Goal: Task Accomplishment & Management: Complete application form

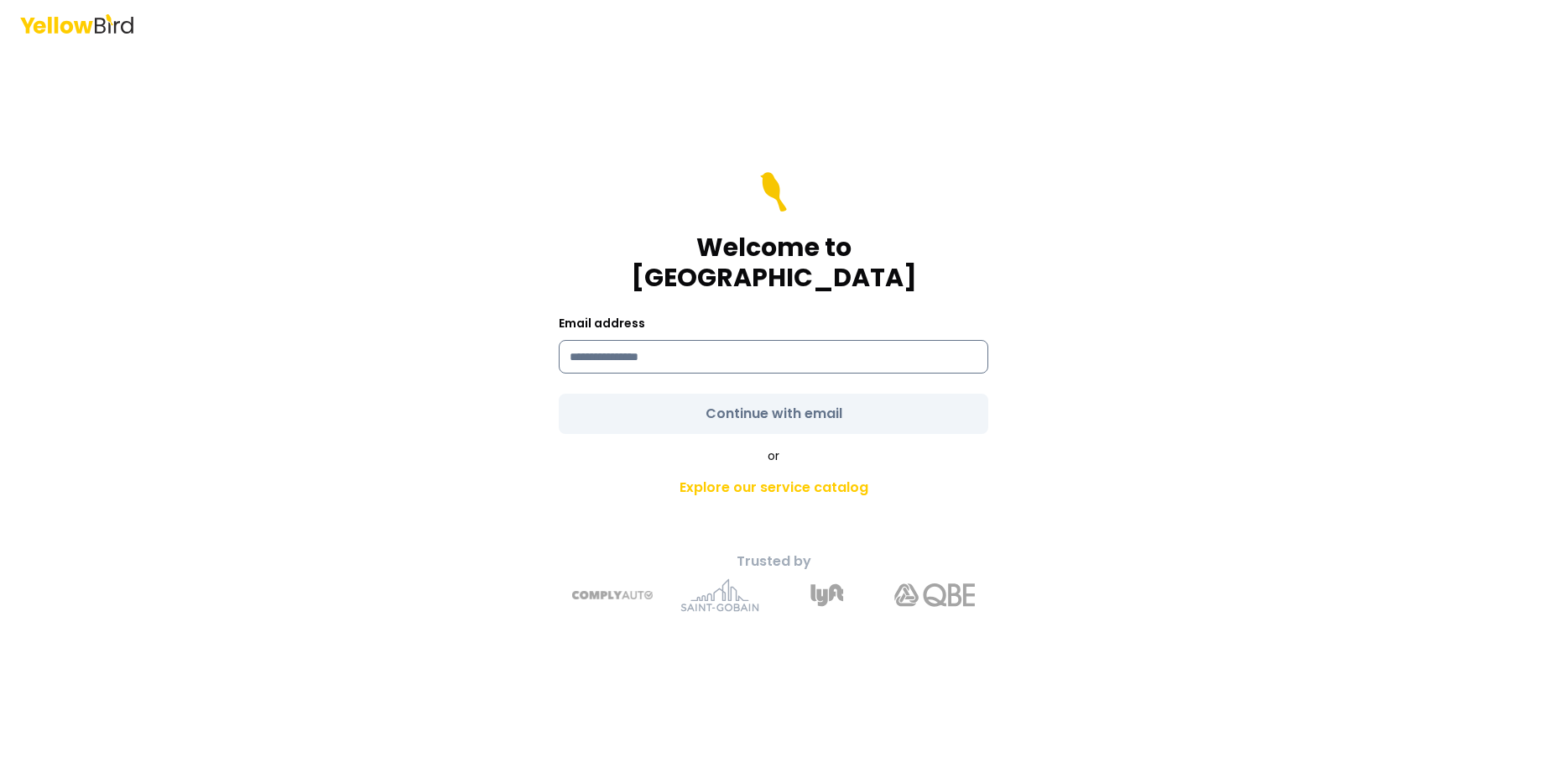
click at [690, 342] on input at bounding box center [774, 357] width 430 height 33
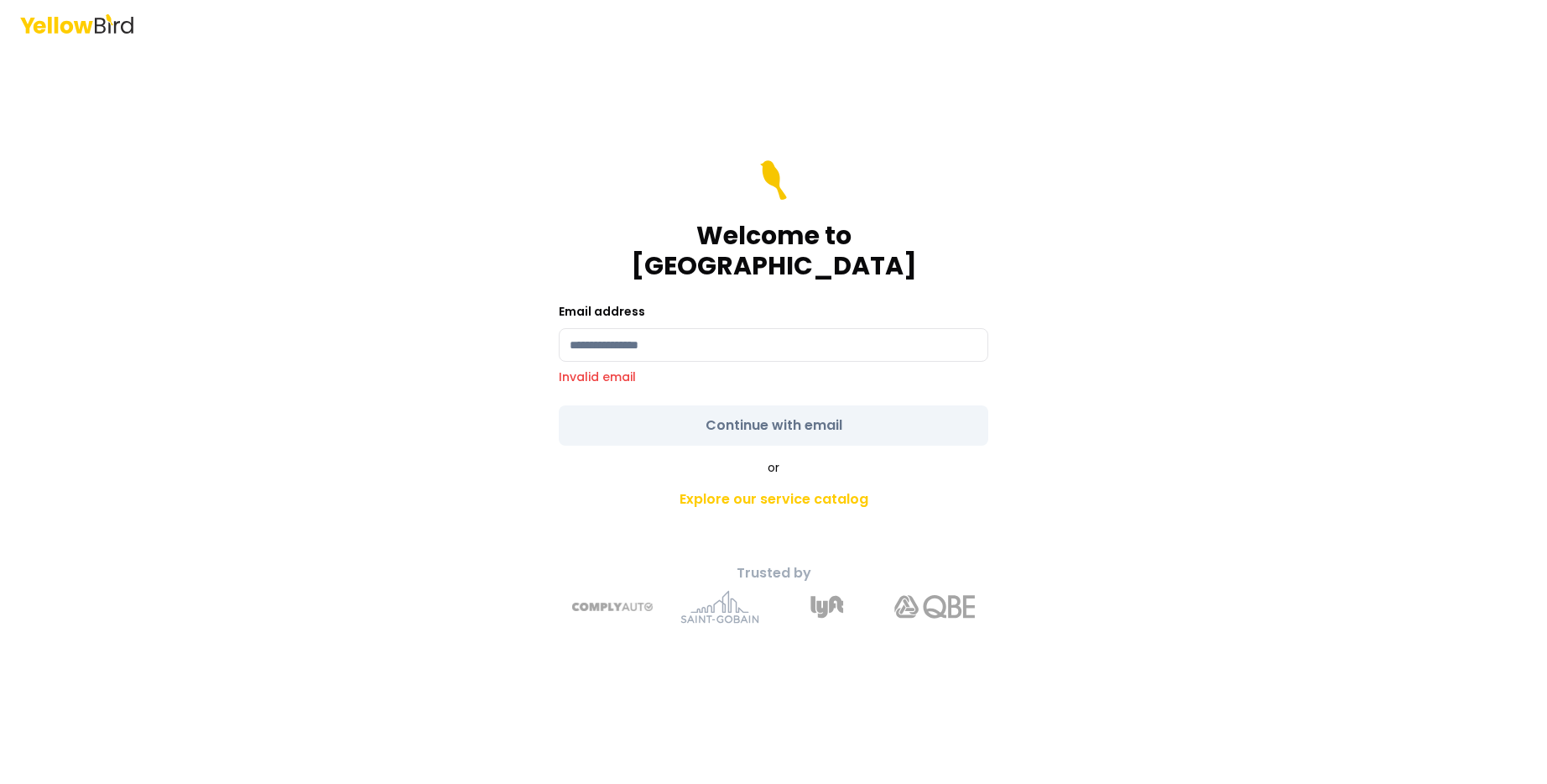
type input "**********"
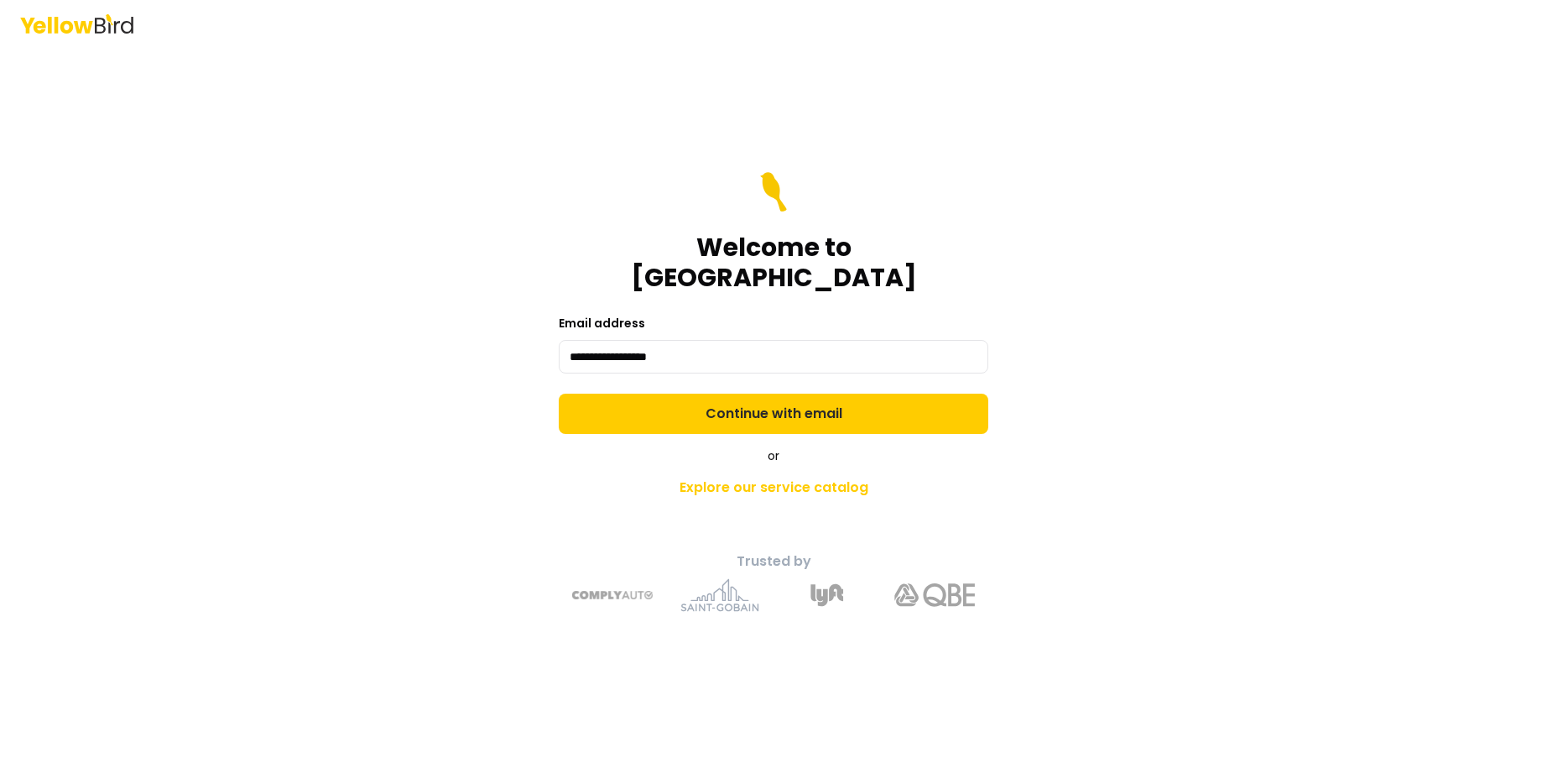
click at [696, 394] on button "Continue with email" at bounding box center [774, 413] width 430 height 40
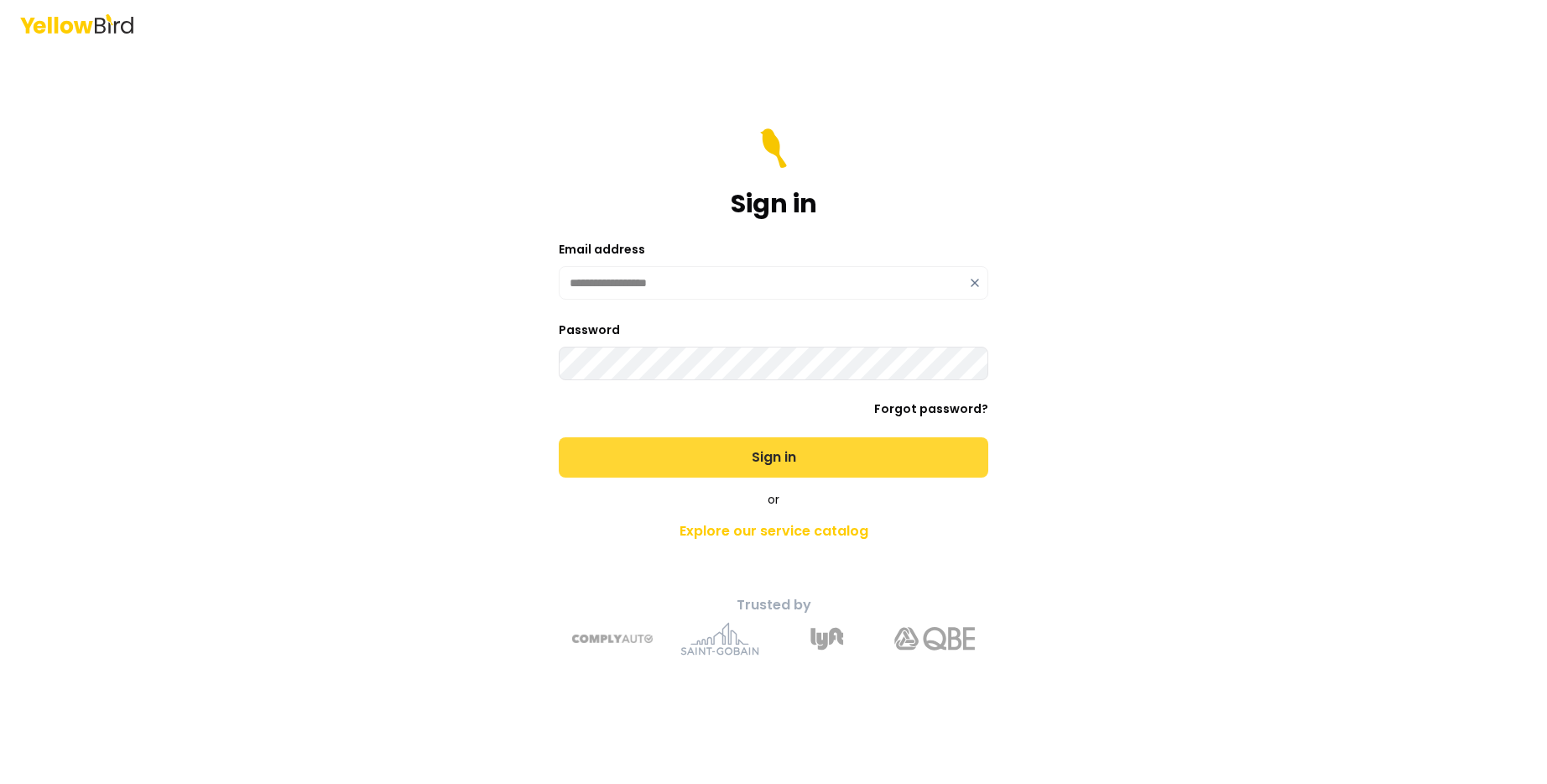
click at [731, 449] on button "Sign in" at bounding box center [774, 457] width 430 height 40
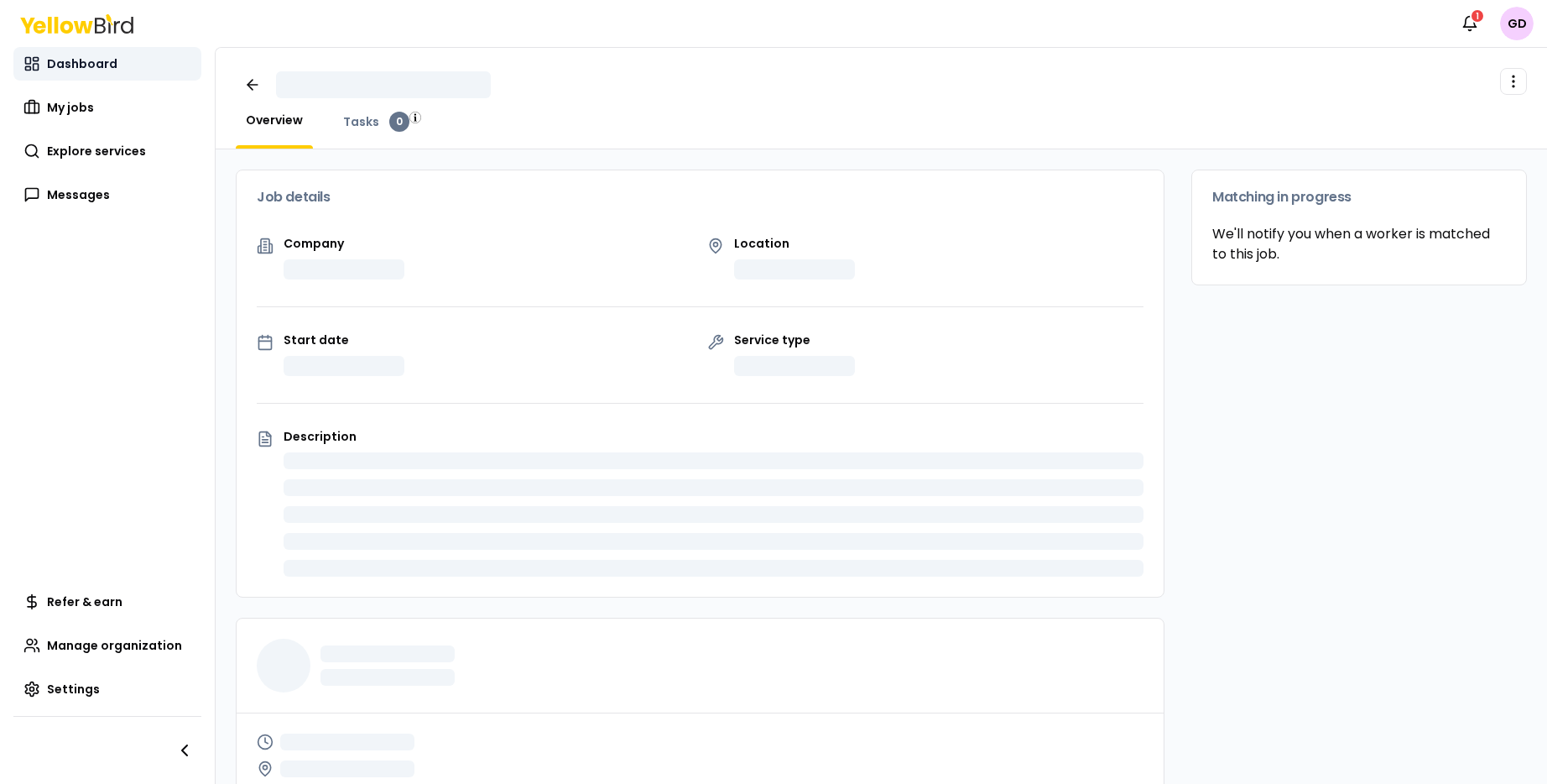
click at [71, 65] on span "Dashboard" at bounding box center [82, 64] width 70 height 17
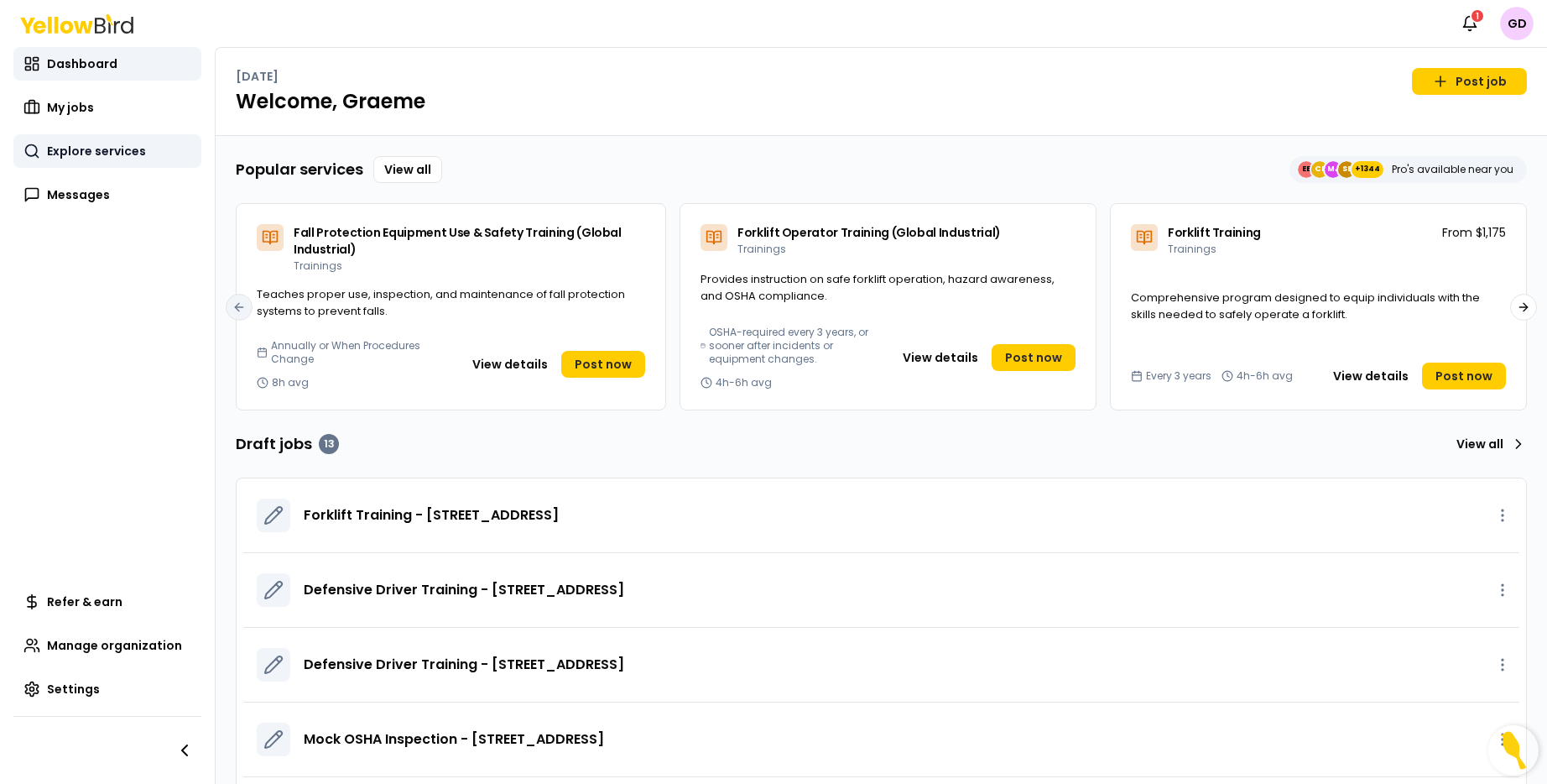
click at [90, 162] on link "Explore services" at bounding box center [107, 151] width 188 height 33
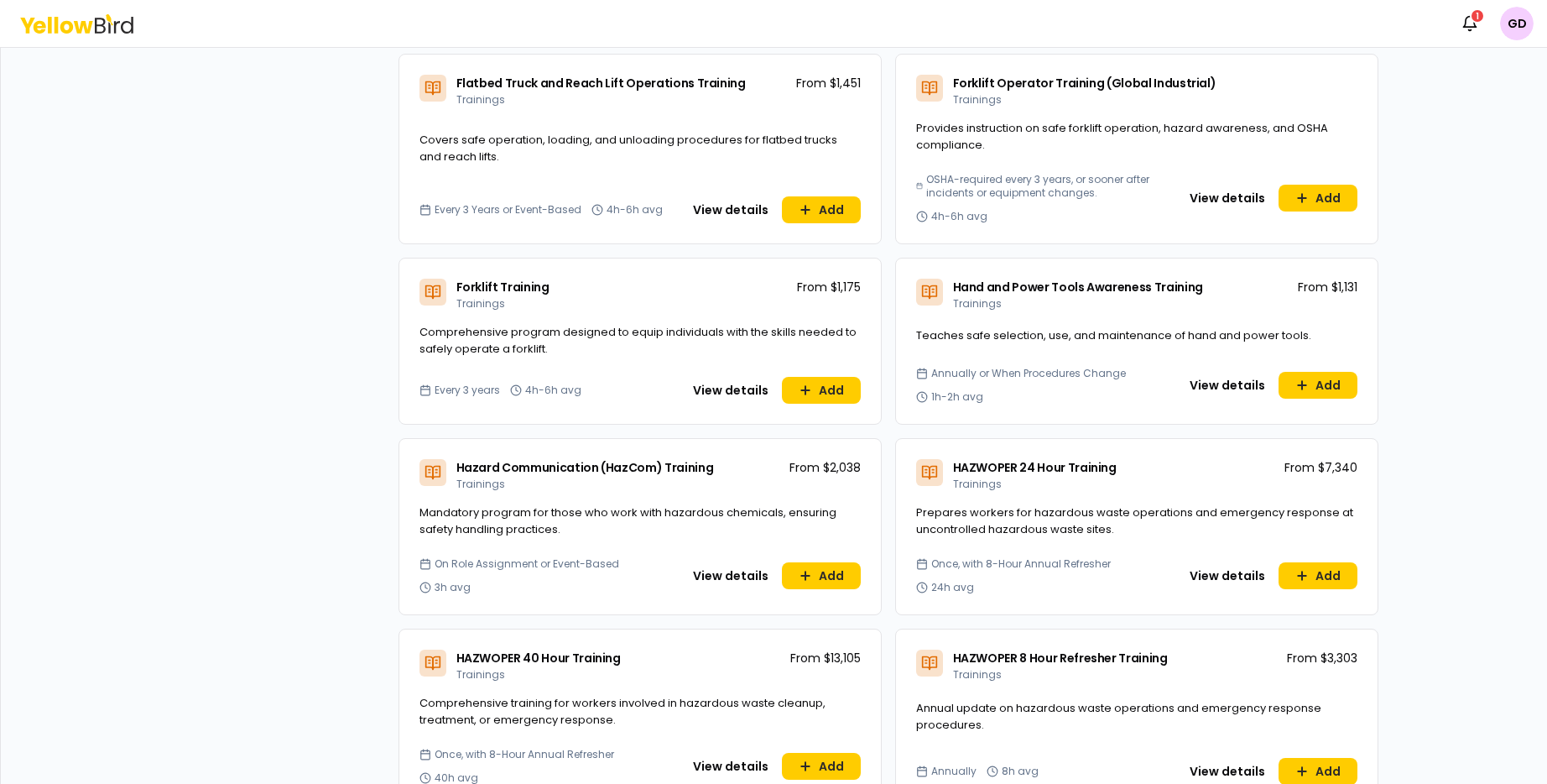
scroll to position [2354, 0]
